Goal: Communication & Community: Connect with others

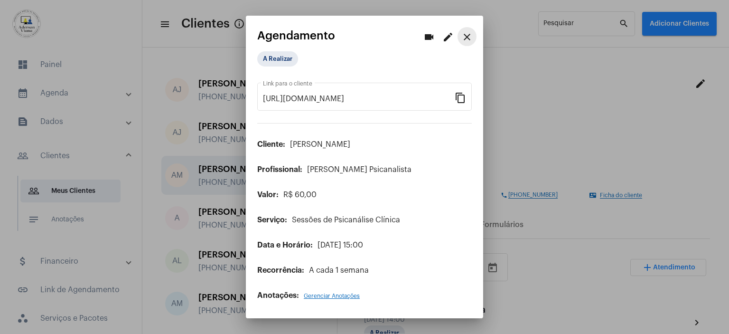
click at [468, 36] on mat-icon "close" at bounding box center [466, 36] width 11 height 11
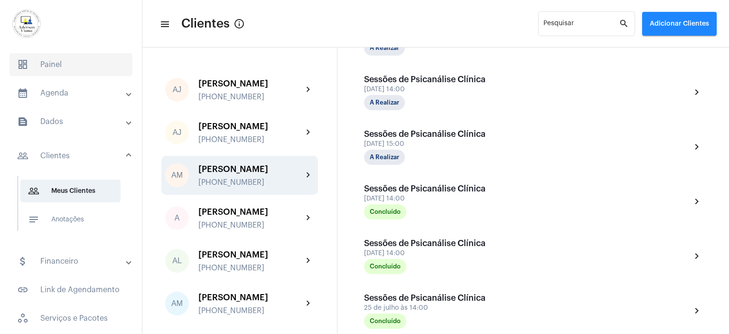
click at [51, 67] on span "dashboard Painel" at bounding box center [70, 64] width 123 height 23
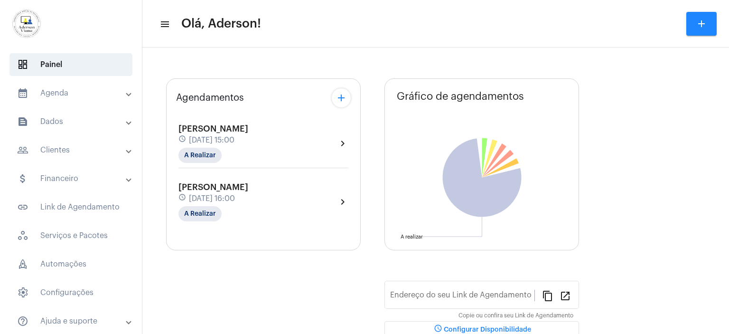
type input "[URL][DOMAIN_NAME]"
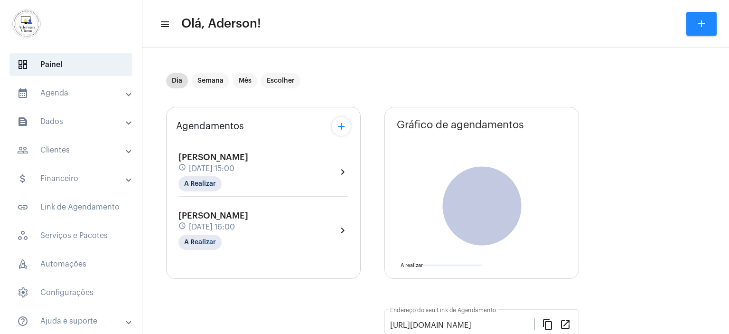
click at [196, 163] on div "schedule [DATE] 15:00" at bounding box center [213, 168] width 70 height 10
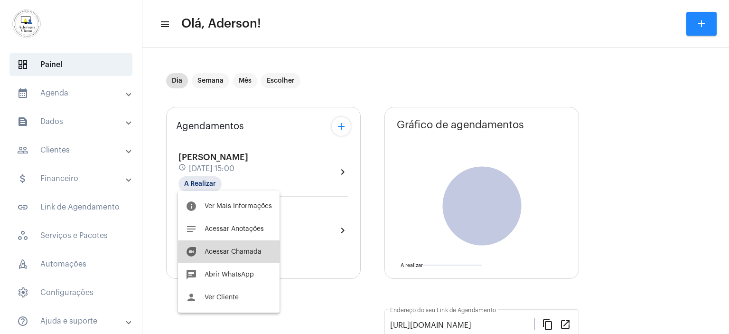
click at [243, 253] on span "Acessar Chamada" at bounding box center [233, 251] width 57 height 7
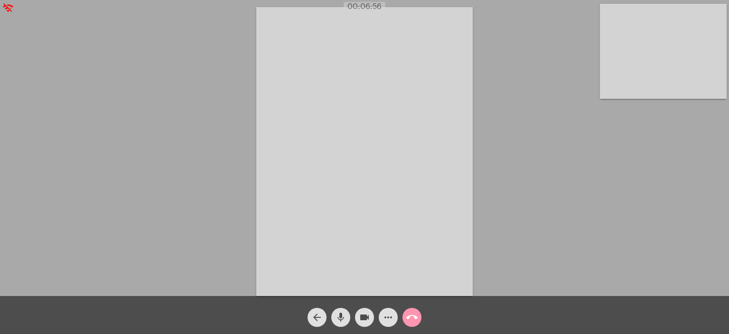
click at [616, 183] on div "Acessando Câmera e Microfone..." at bounding box center [364, 150] width 727 height 296
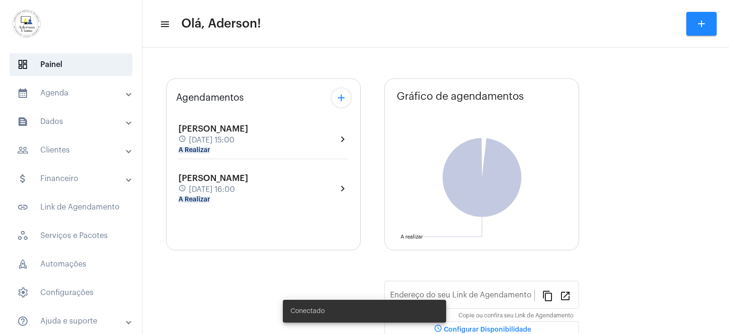
type input "[URL][DOMAIN_NAME]"
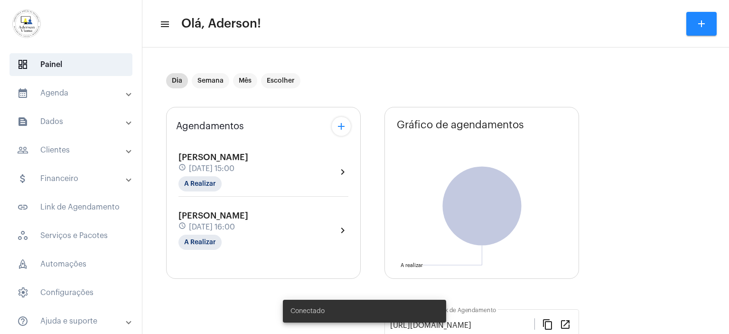
click at [221, 224] on span "[DATE] 16:00" at bounding box center [212, 227] width 46 height 9
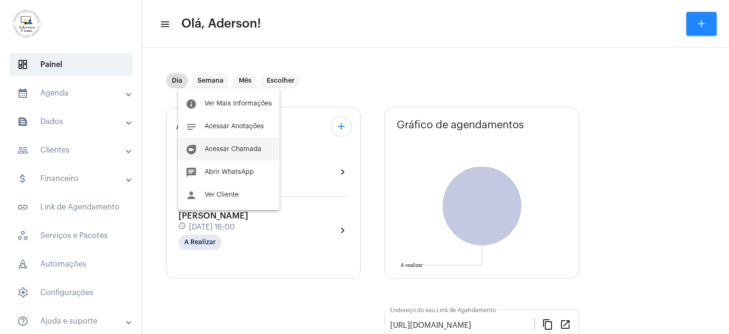
click at [229, 152] on button "duo [PERSON_NAME]" at bounding box center [229, 149] width 102 height 23
